Goal: Task Accomplishment & Management: Complete application form

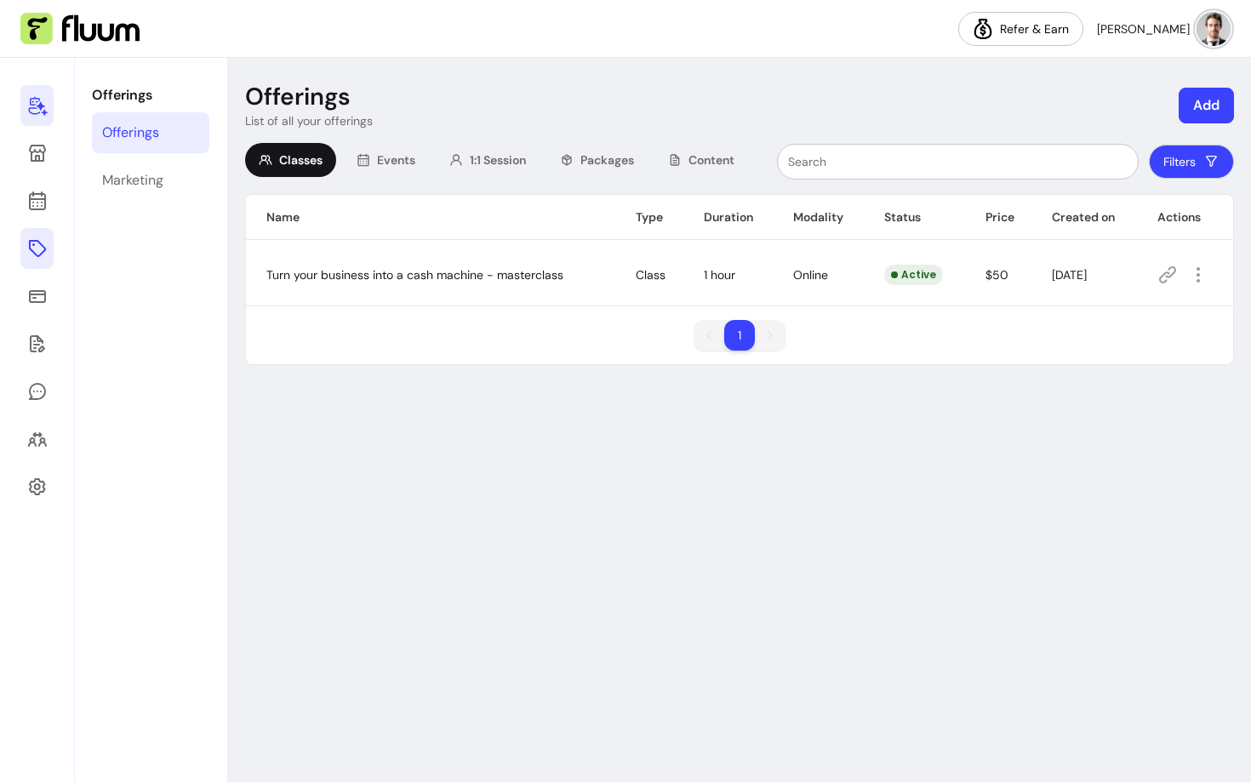
click at [40, 116] on link at bounding box center [36, 105] width 33 height 41
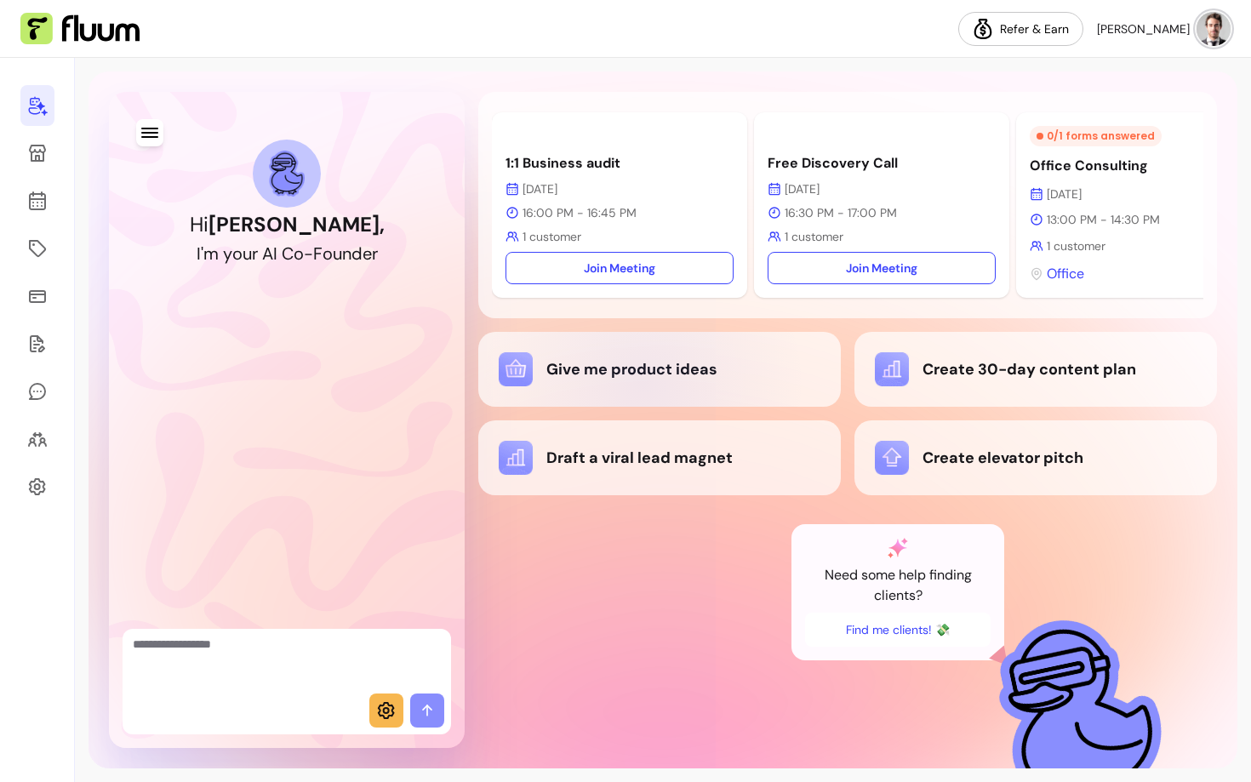
click at [643, 386] on div "Give me product ideas" at bounding box center [660, 369] width 322 height 34
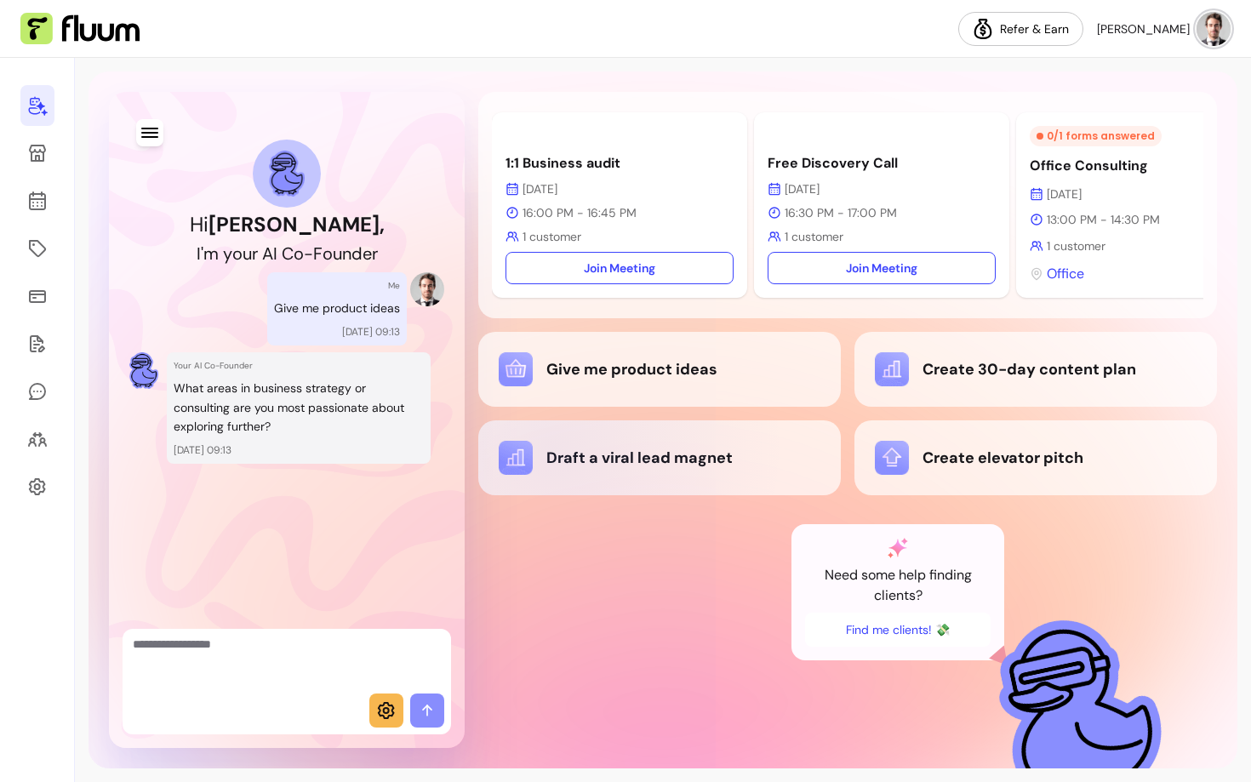
click at [554, 455] on div "Draft a viral lead magnet" at bounding box center [660, 458] width 322 height 34
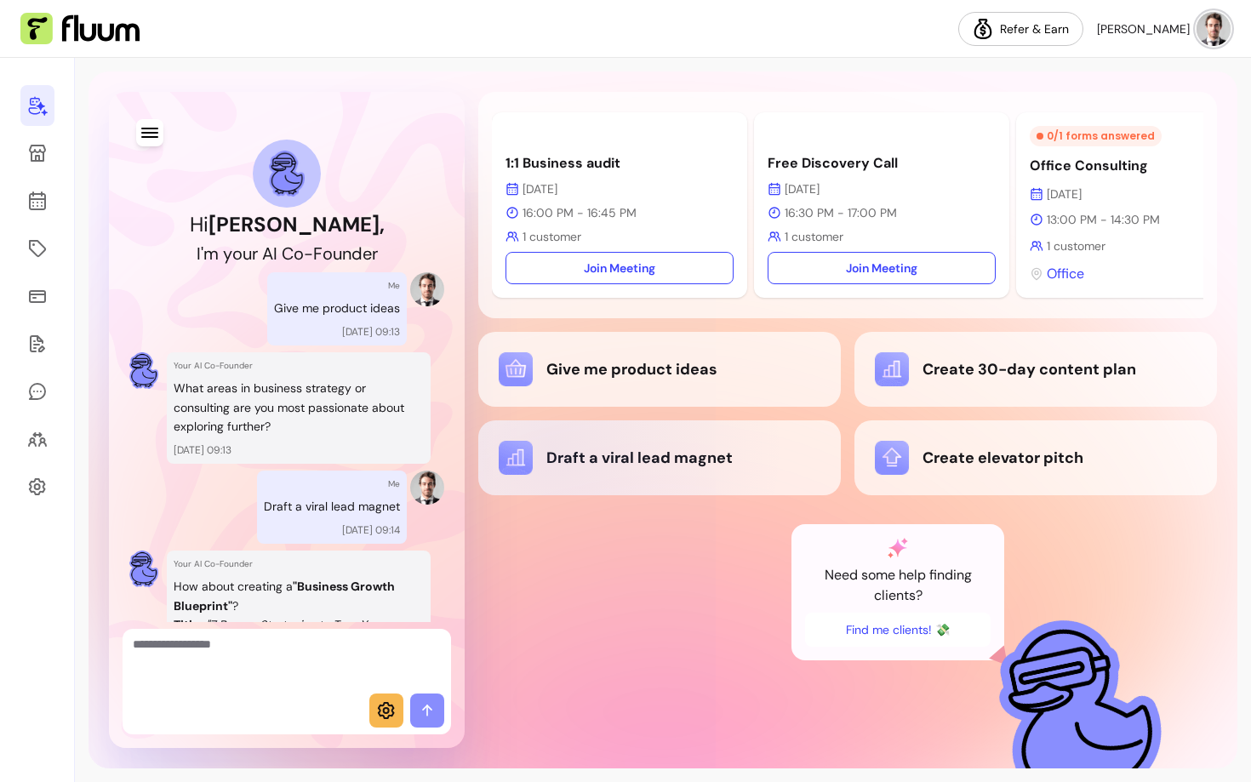
scroll to position [595, 0]
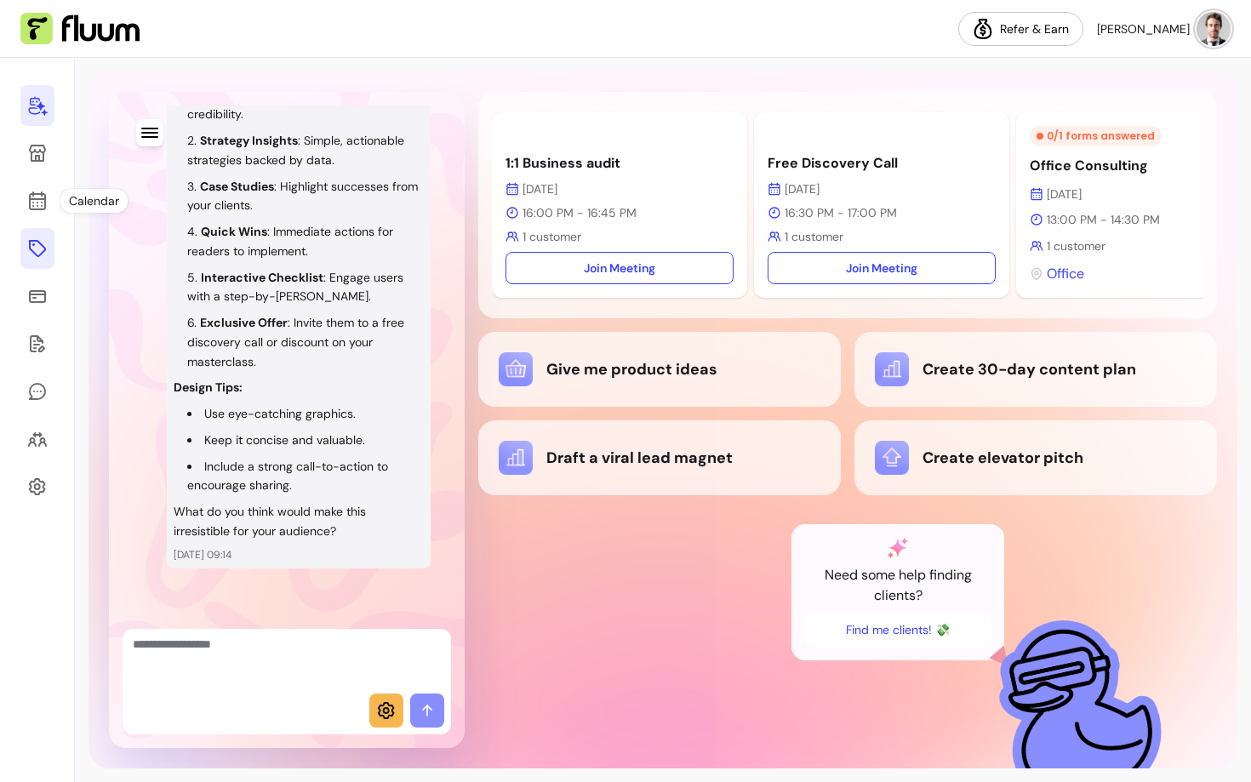
click at [32, 246] on icon at bounding box center [37, 248] width 20 height 20
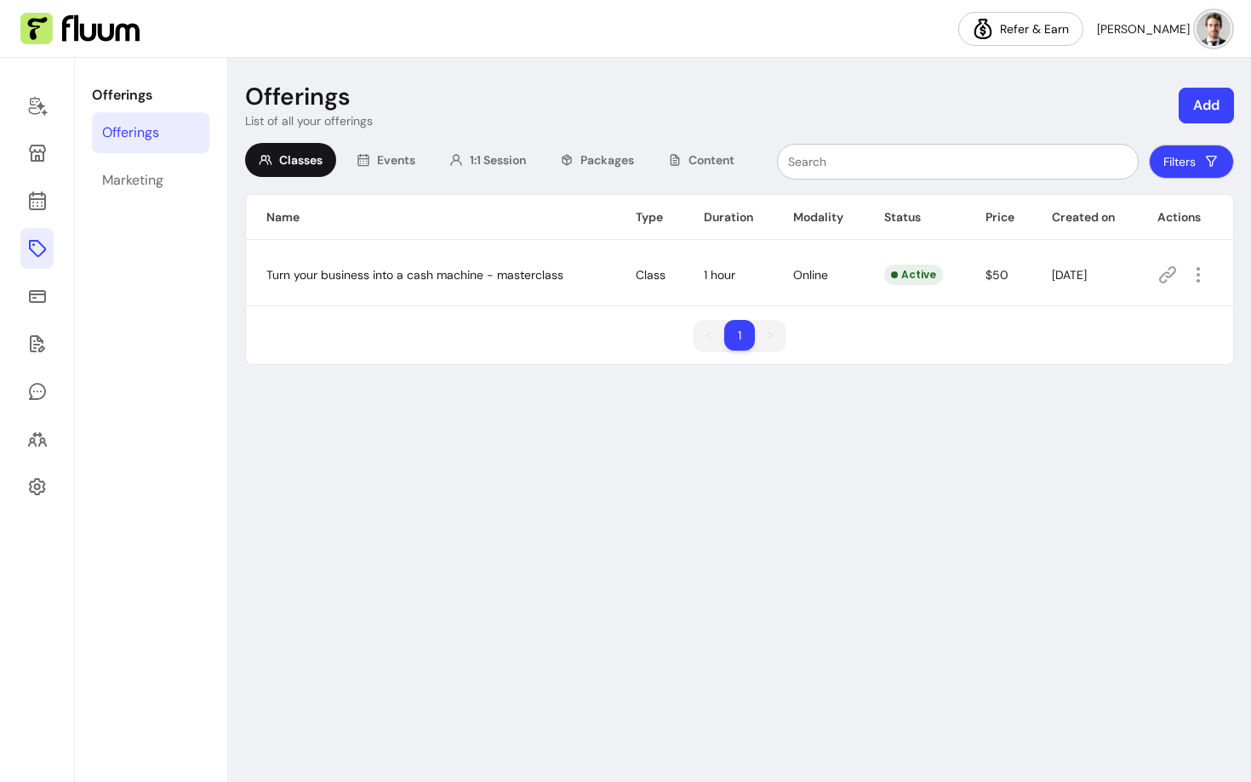
click at [1168, 269] on icon at bounding box center [1168, 275] width 20 height 20
click at [27, 109] on icon at bounding box center [37, 105] width 20 height 20
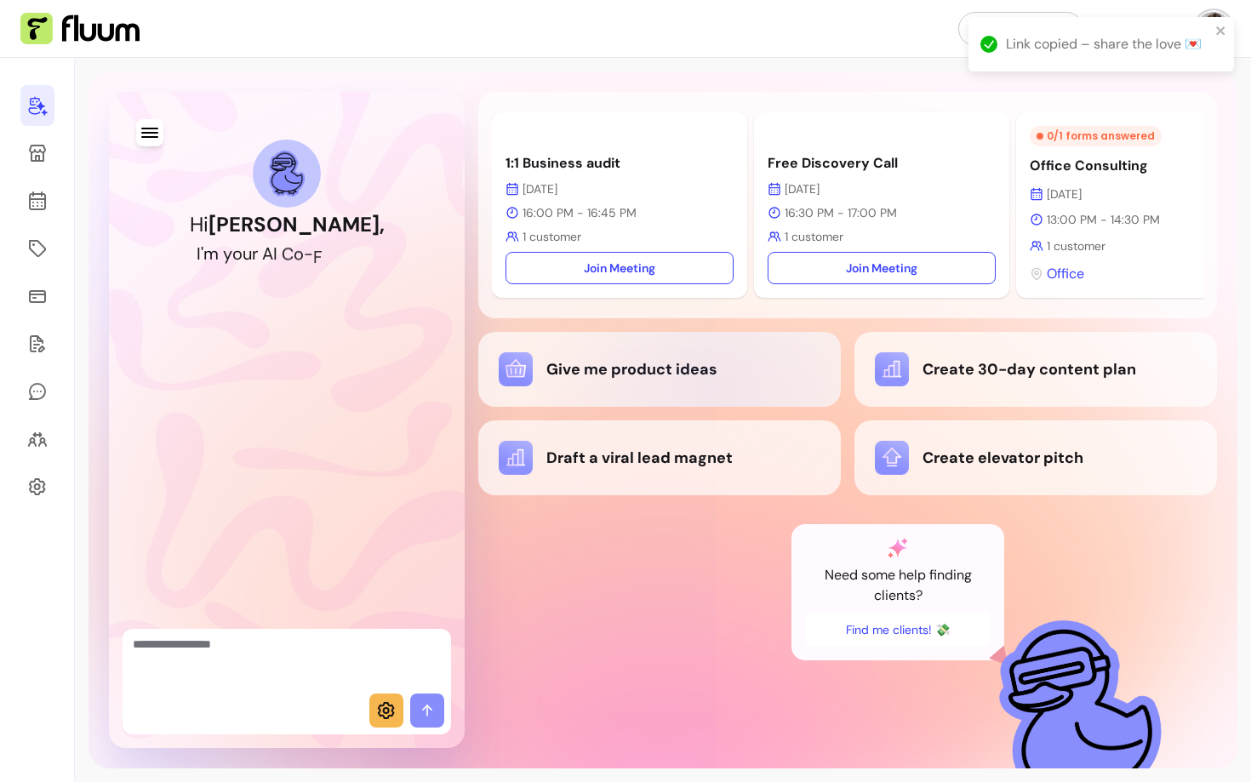
click at [722, 394] on div "Give me product ideas" at bounding box center [659, 369] width 363 height 75
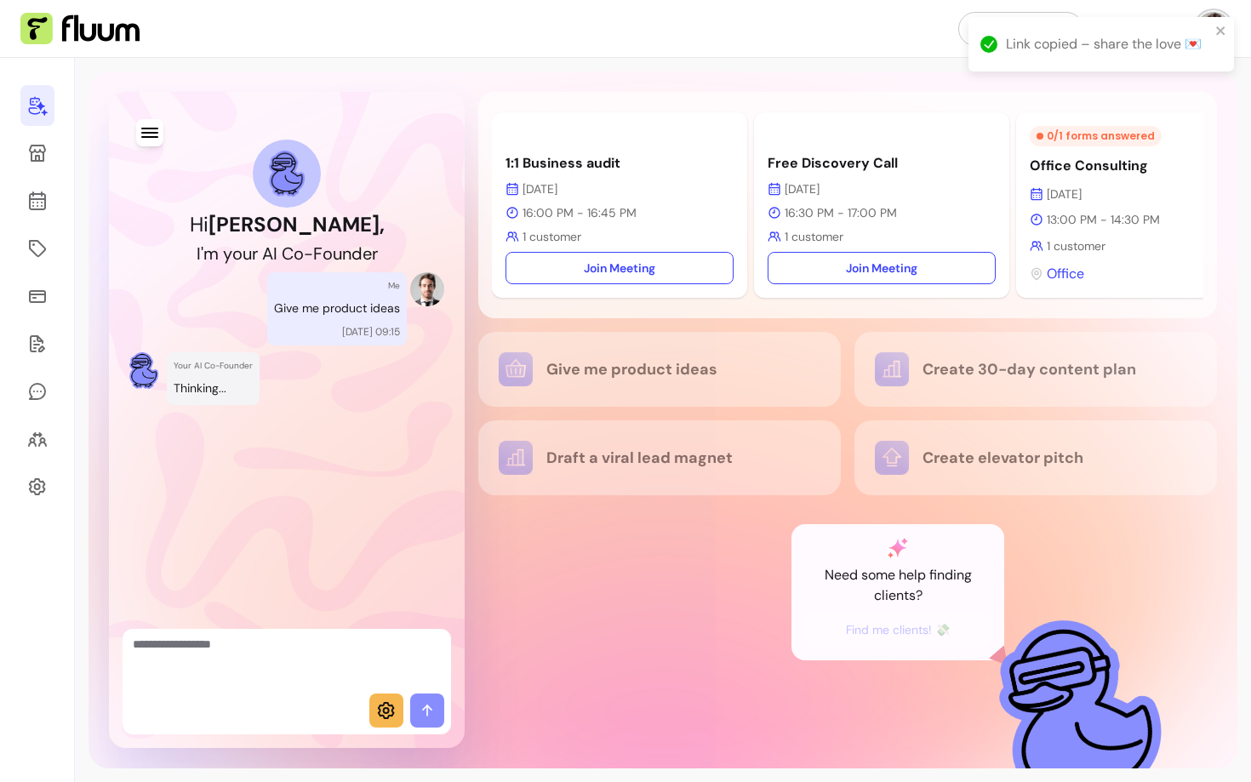
click at [254, 689] on div at bounding box center [287, 661] width 329 height 65
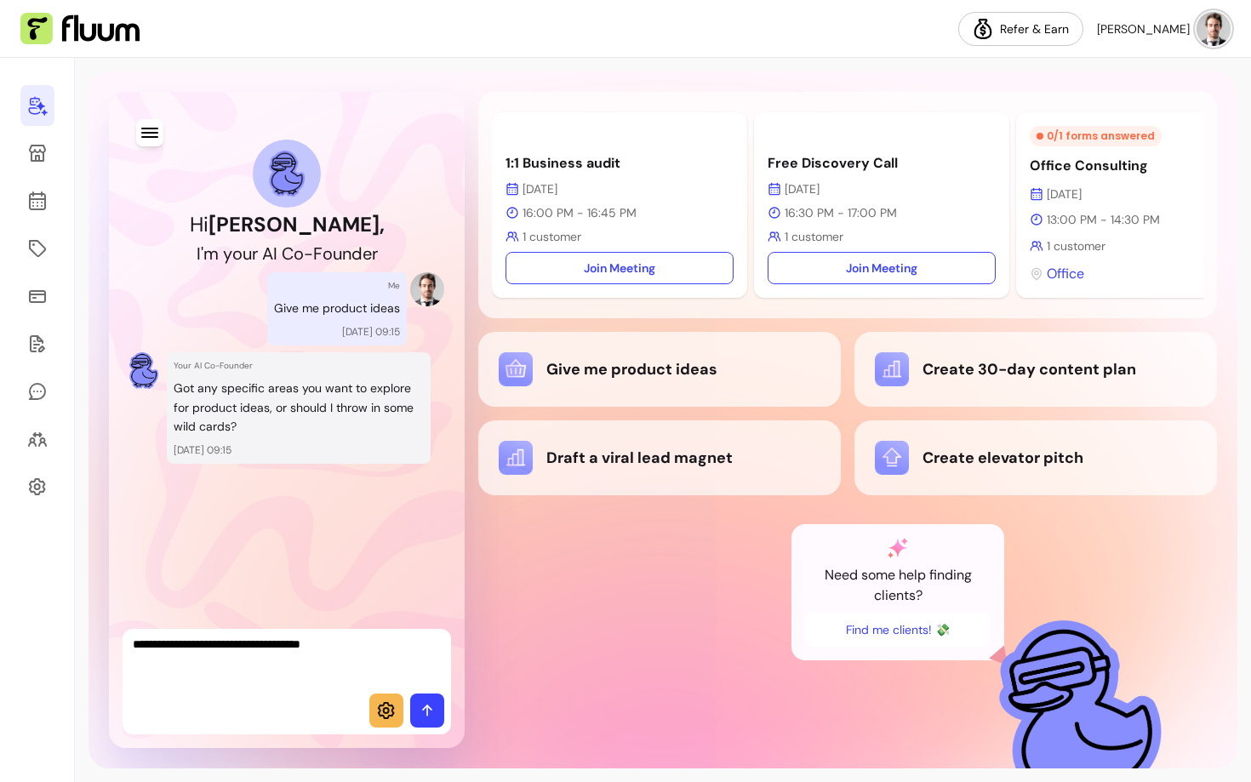
type textarea "**********"
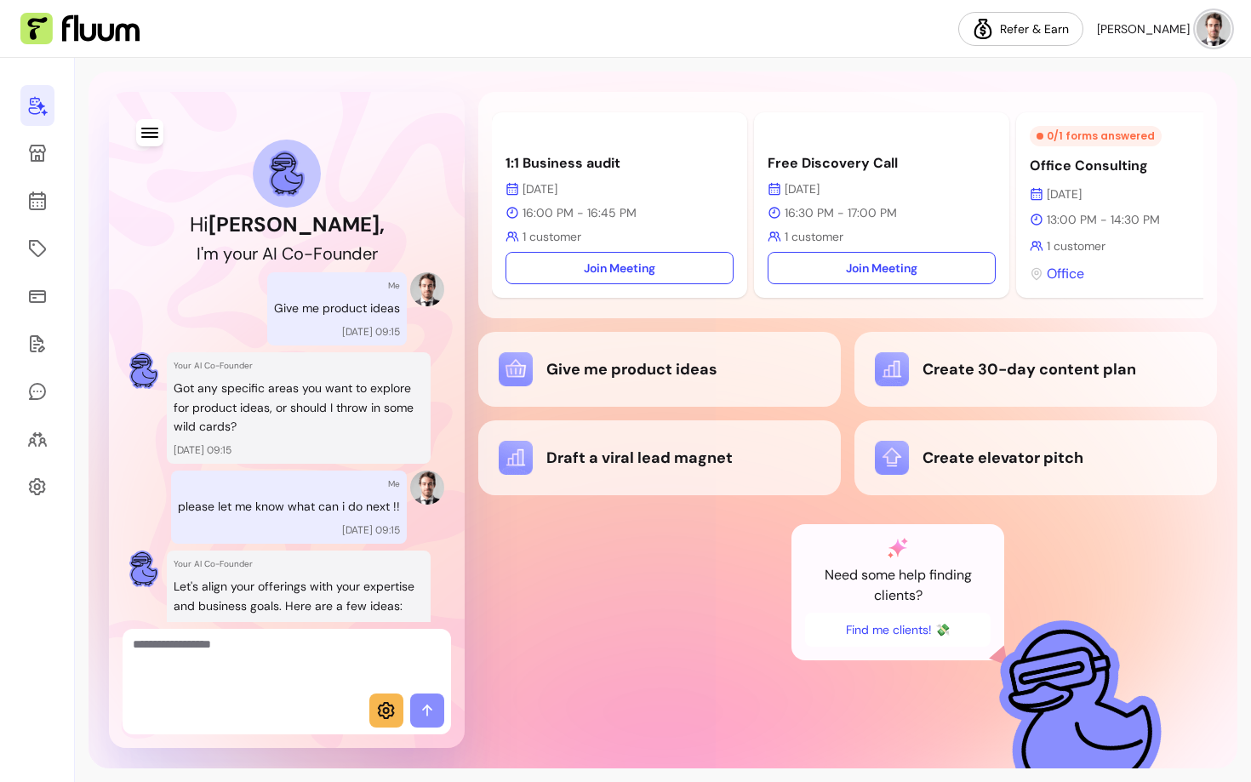
scroll to position [523, 0]
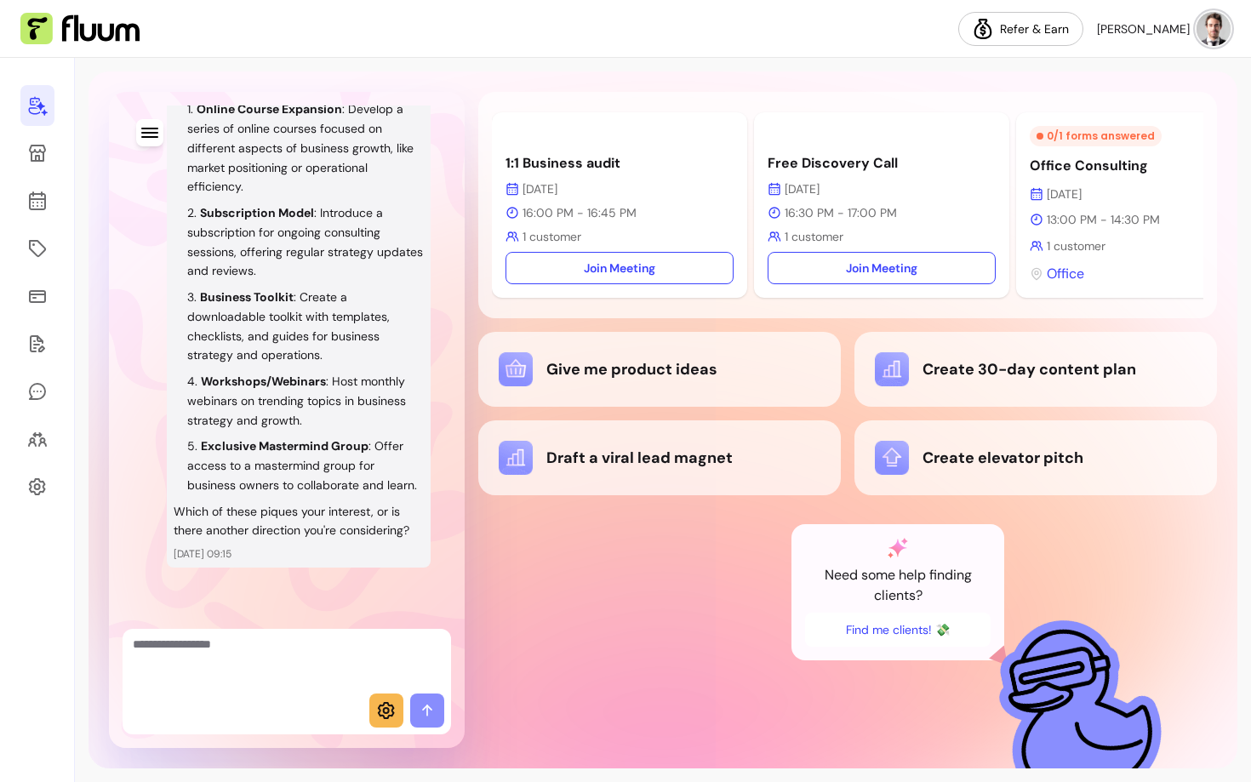
click at [166, 685] on textarea "Ask me anything..." at bounding box center [287, 661] width 308 height 51
type textarea "**********"
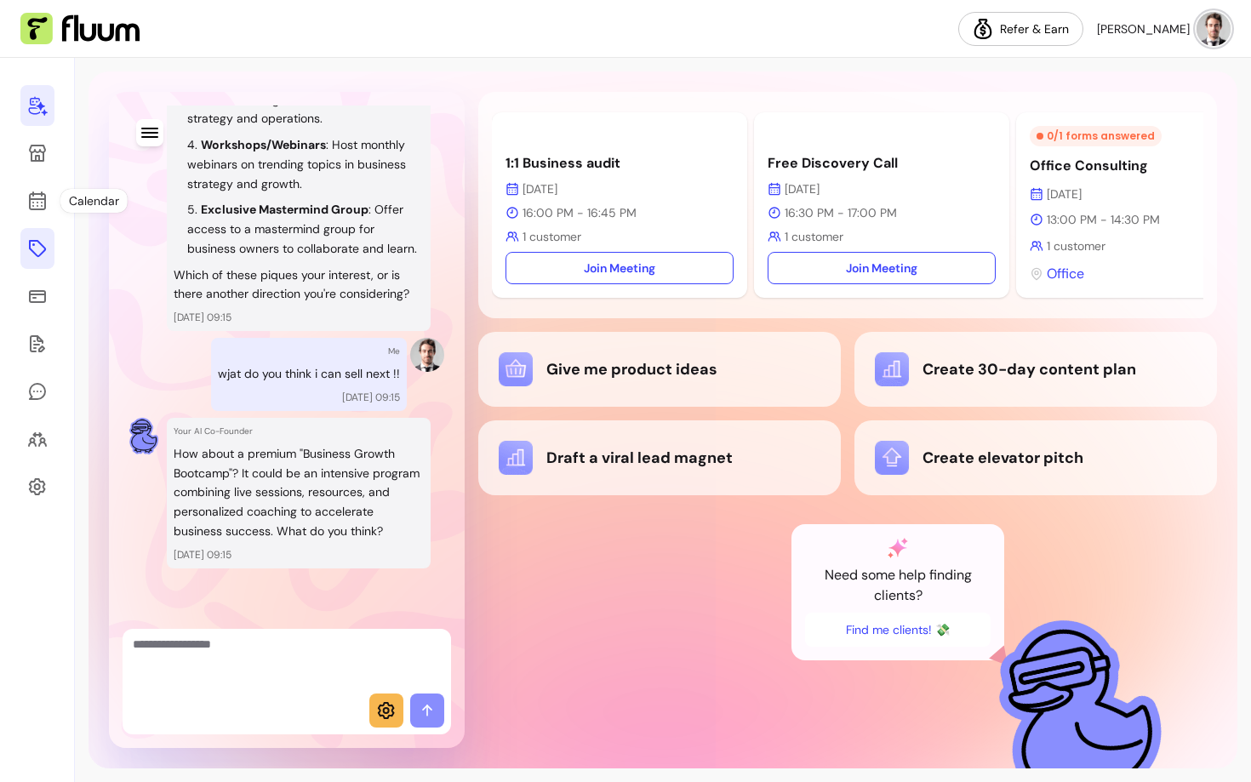
click at [28, 252] on icon at bounding box center [37, 248] width 20 height 20
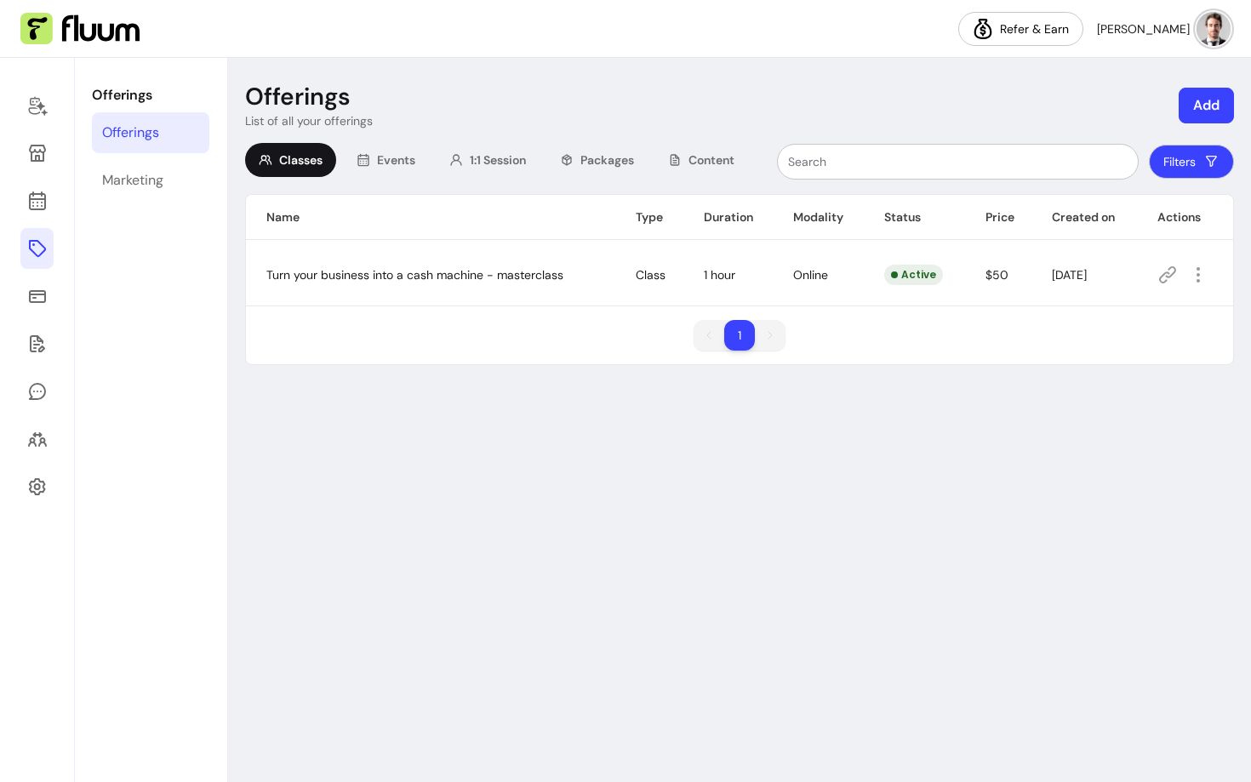
click at [1172, 275] on icon at bounding box center [1167, 274] width 17 height 17
click at [41, 296] on icon at bounding box center [37, 296] width 20 height 20
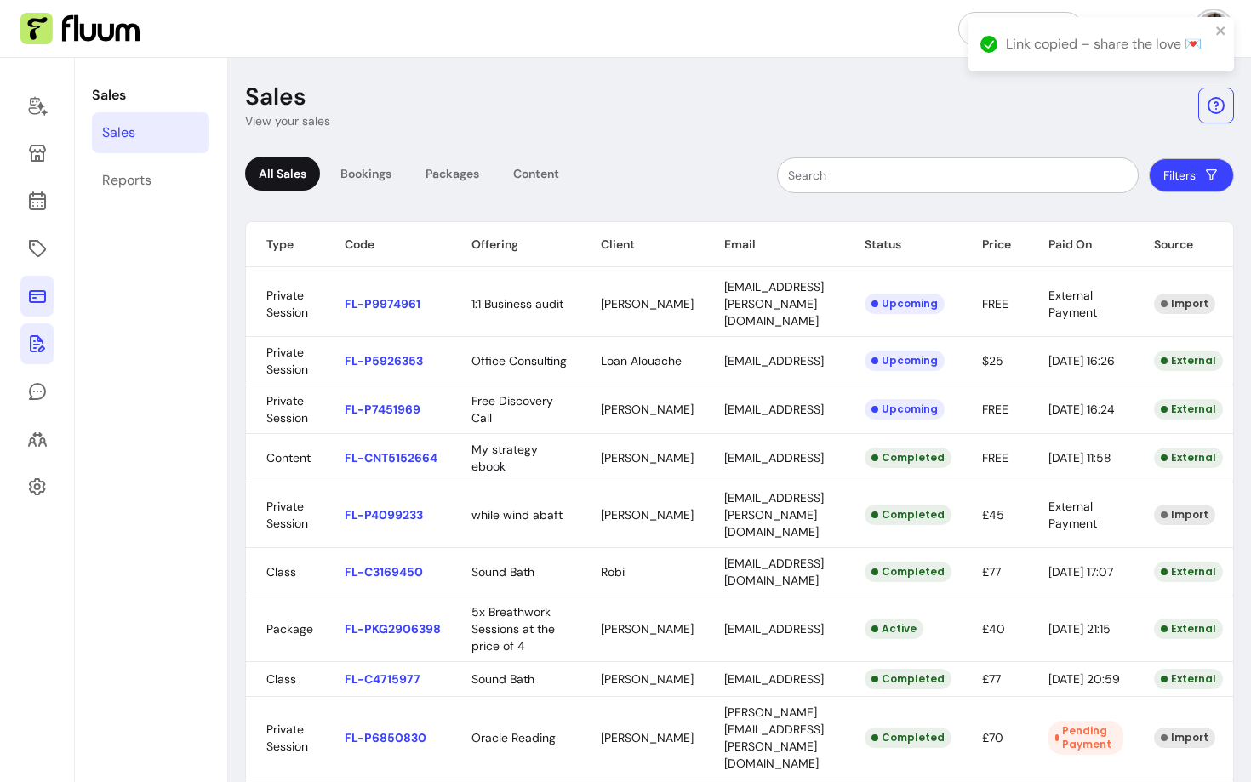
click at [35, 335] on icon at bounding box center [37, 344] width 20 height 20
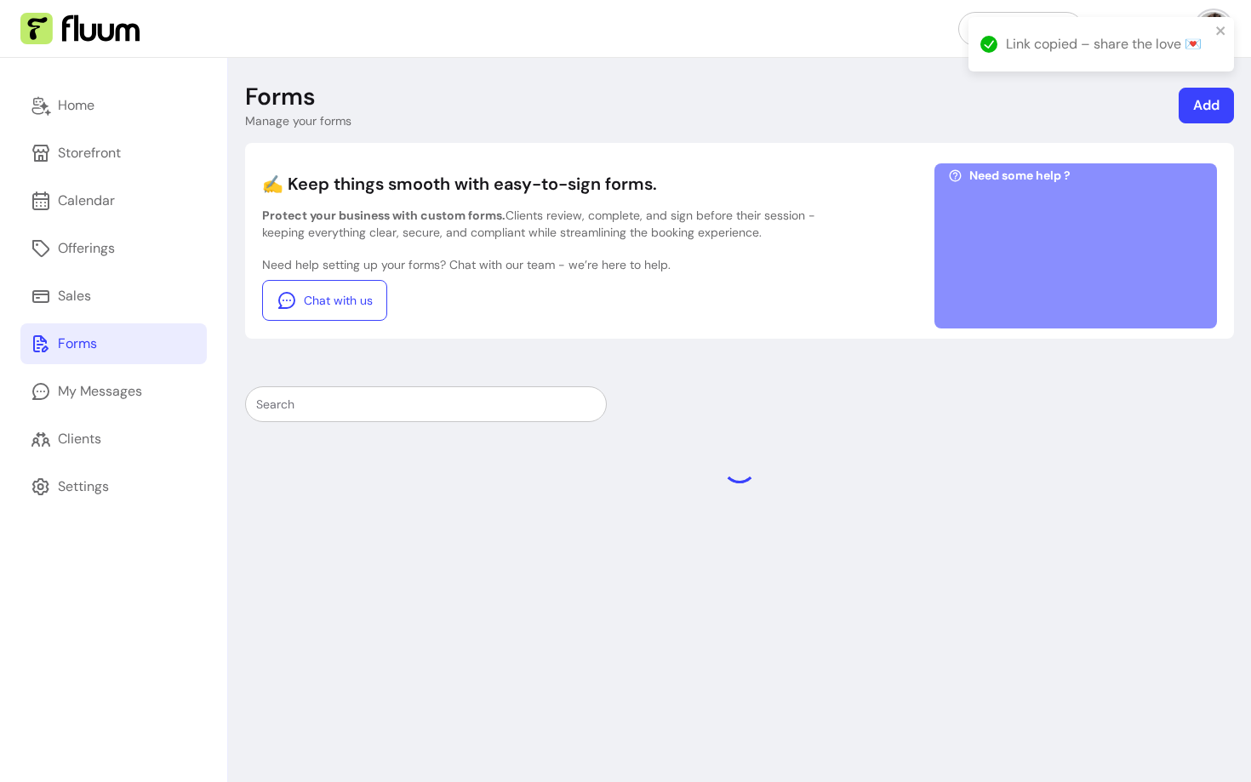
click at [72, 348] on div "Forms" at bounding box center [77, 344] width 39 height 20
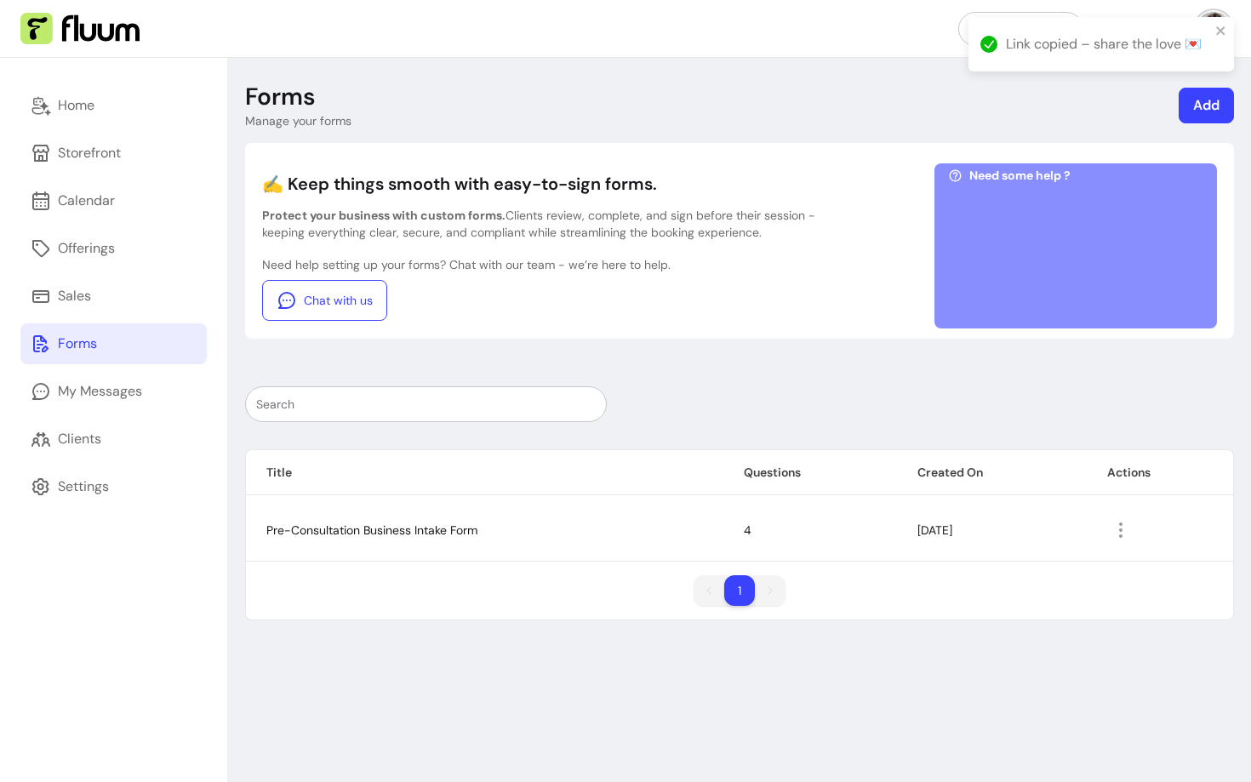
click at [1207, 112] on link "Add" at bounding box center [1206, 106] width 55 height 36
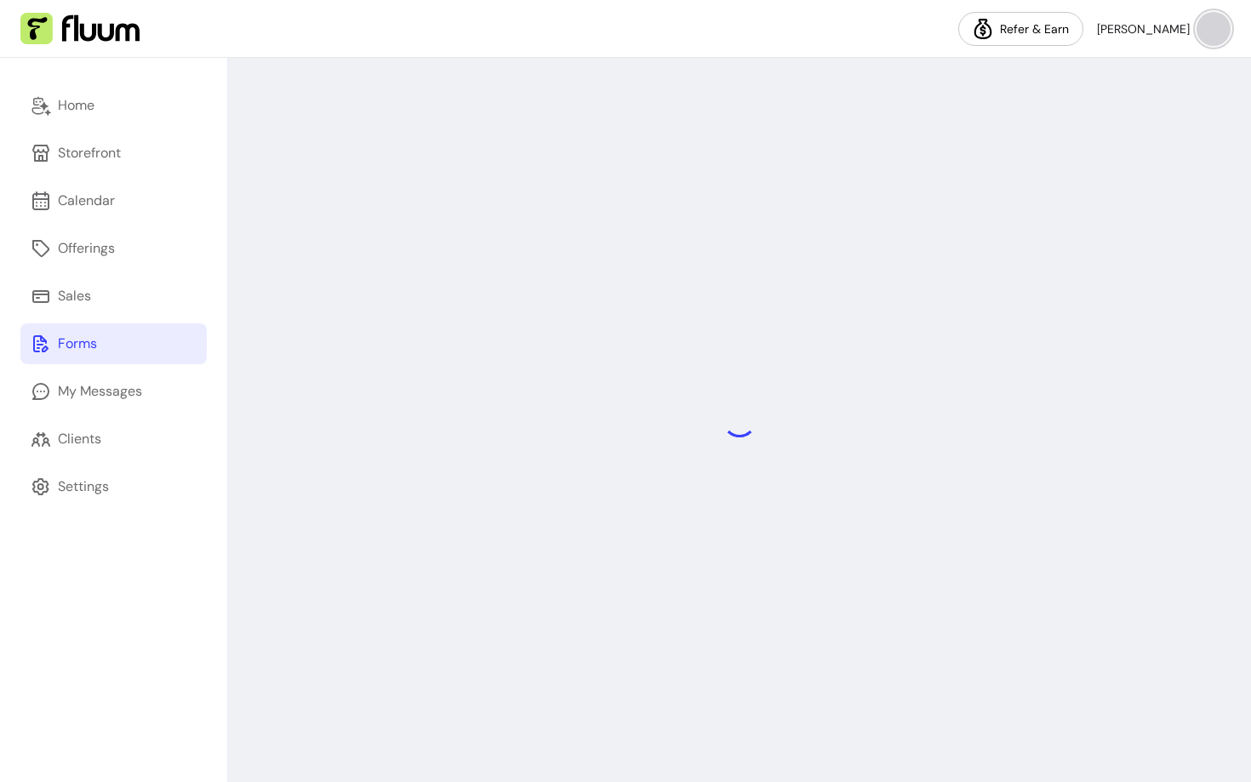
select select "*"
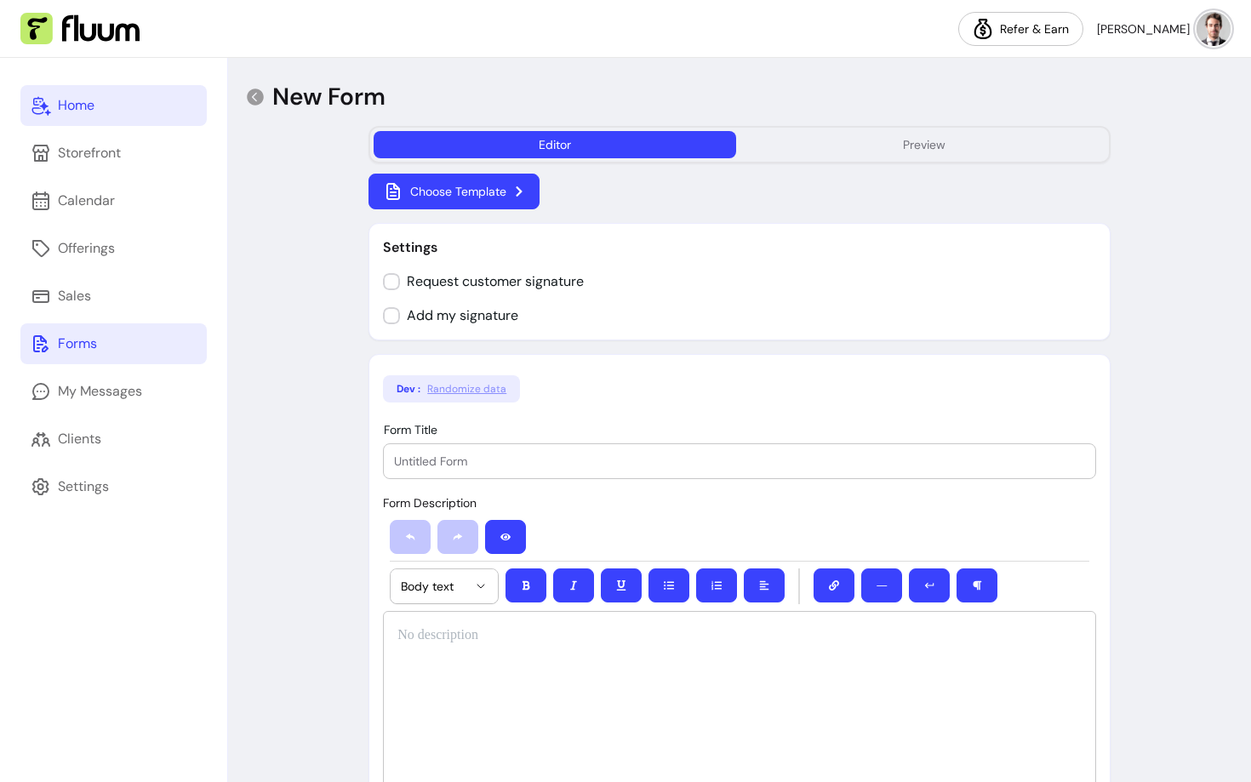
click at [117, 116] on link "Home" at bounding box center [113, 105] width 186 height 41
